Goal: Navigation & Orientation: Understand site structure

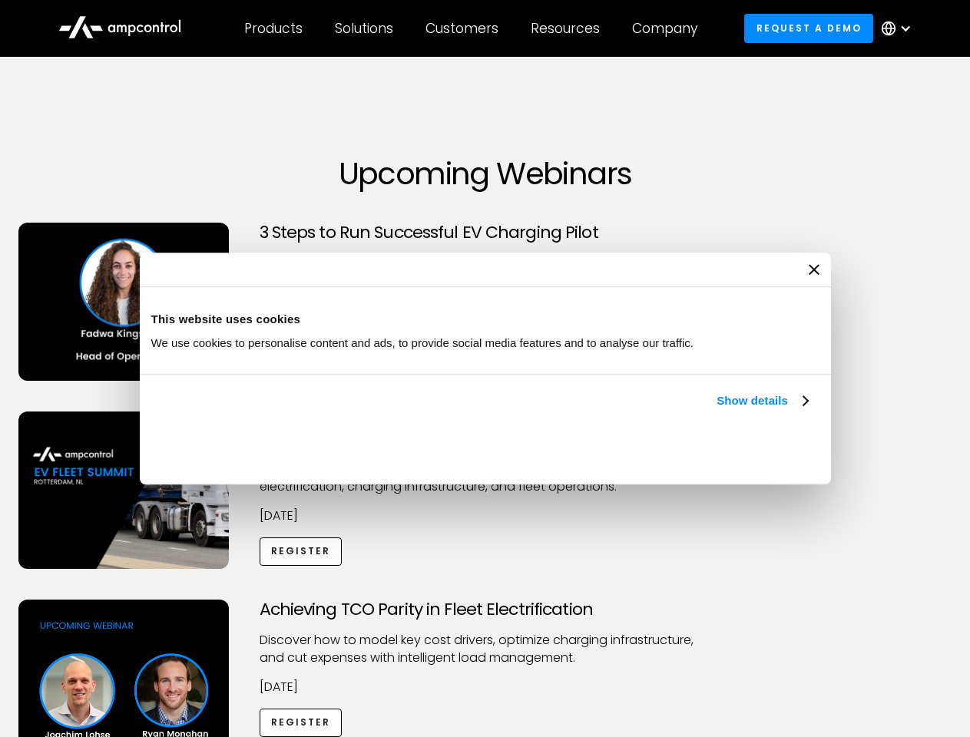
click at [717, 410] on link "Show details" at bounding box center [762, 401] width 91 height 18
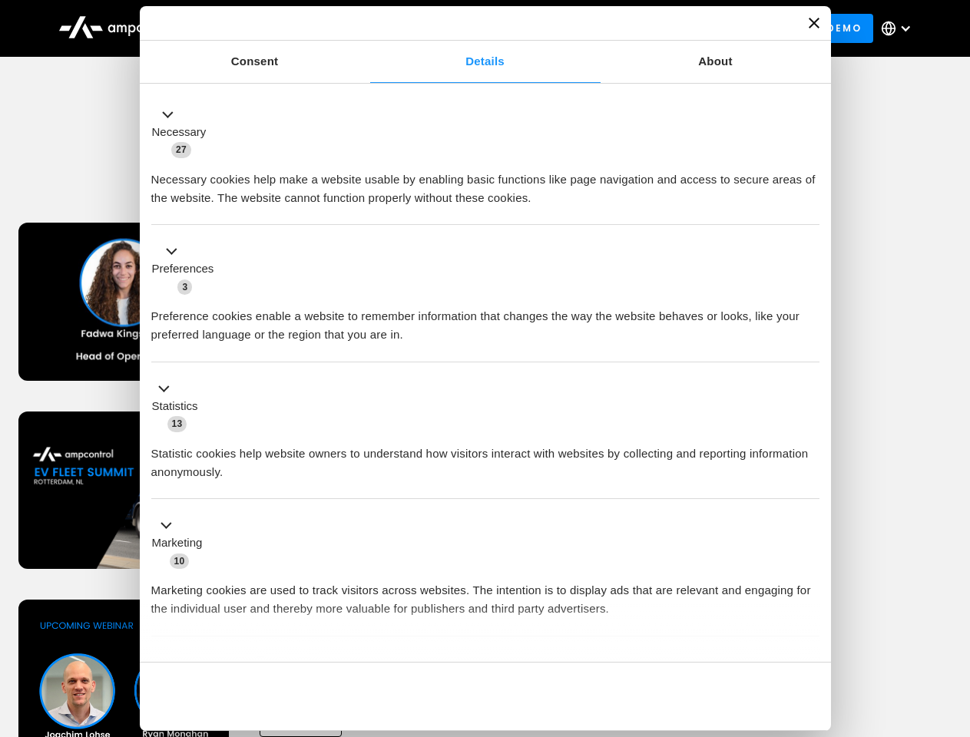
click at [810, 207] on div "Necessary cookies help make a website usable by enabling basic functions like p…" at bounding box center [485, 183] width 668 height 48
click at [820, 207] on div "Necessary cookies help make a website usable by enabling basic functions like p…" at bounding box center [485, 183] width 668 height 48
click at [472, 28] on div "Customers" at bounding box center [462, 28] width 73 height 17
click at [273, 28] on div "Products" at bounding box center [273, 28] width 58 height 17
click at [365, 28] on div "Solutions" at bounding box center [364, 28] width 58 height 17
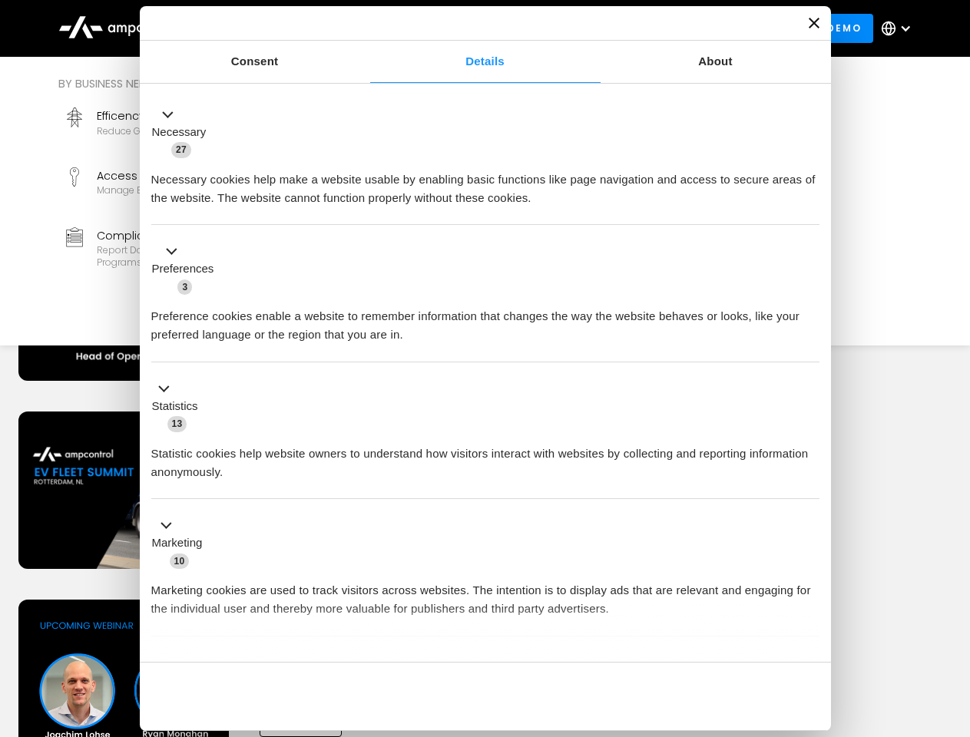
click at [465, 28] on div "Customers" at bounding box center [462, 28] width 73 height 17
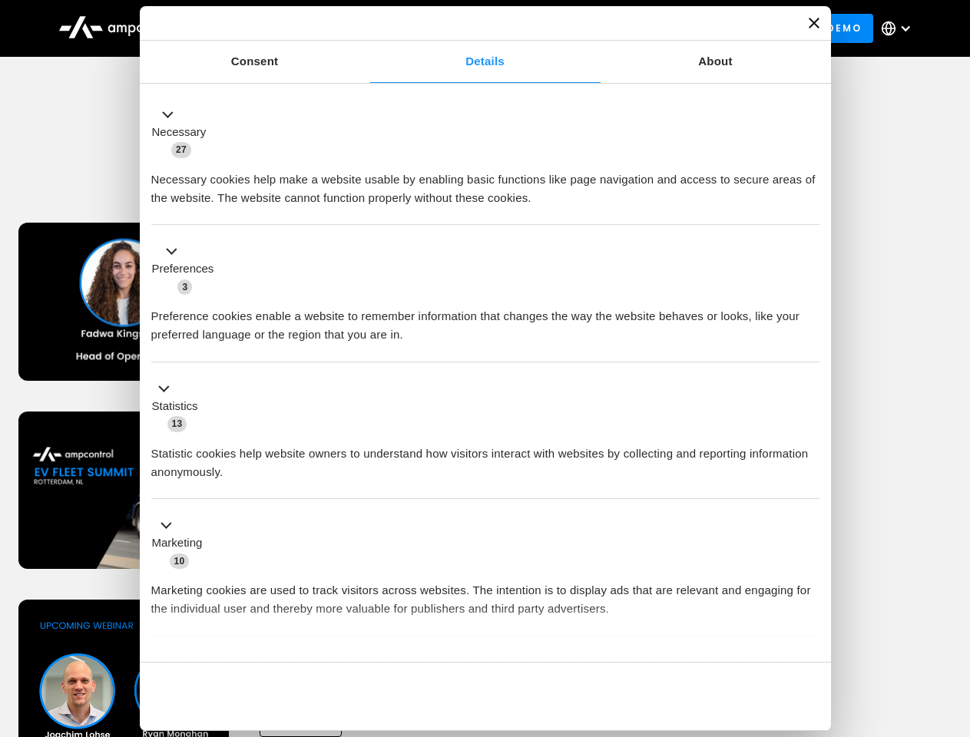
click at [568, 28] on div "Resources" at bounding box center [565, 28] width 69 height 17
click at [670, 28] on div "Company" at bounding box center [664, 28] width 65 height 17
click at [900, 28] on div at bounding box center [906, 28] width 12 height 12
